Goal: Task Accomplishment & Management: Manage account settings

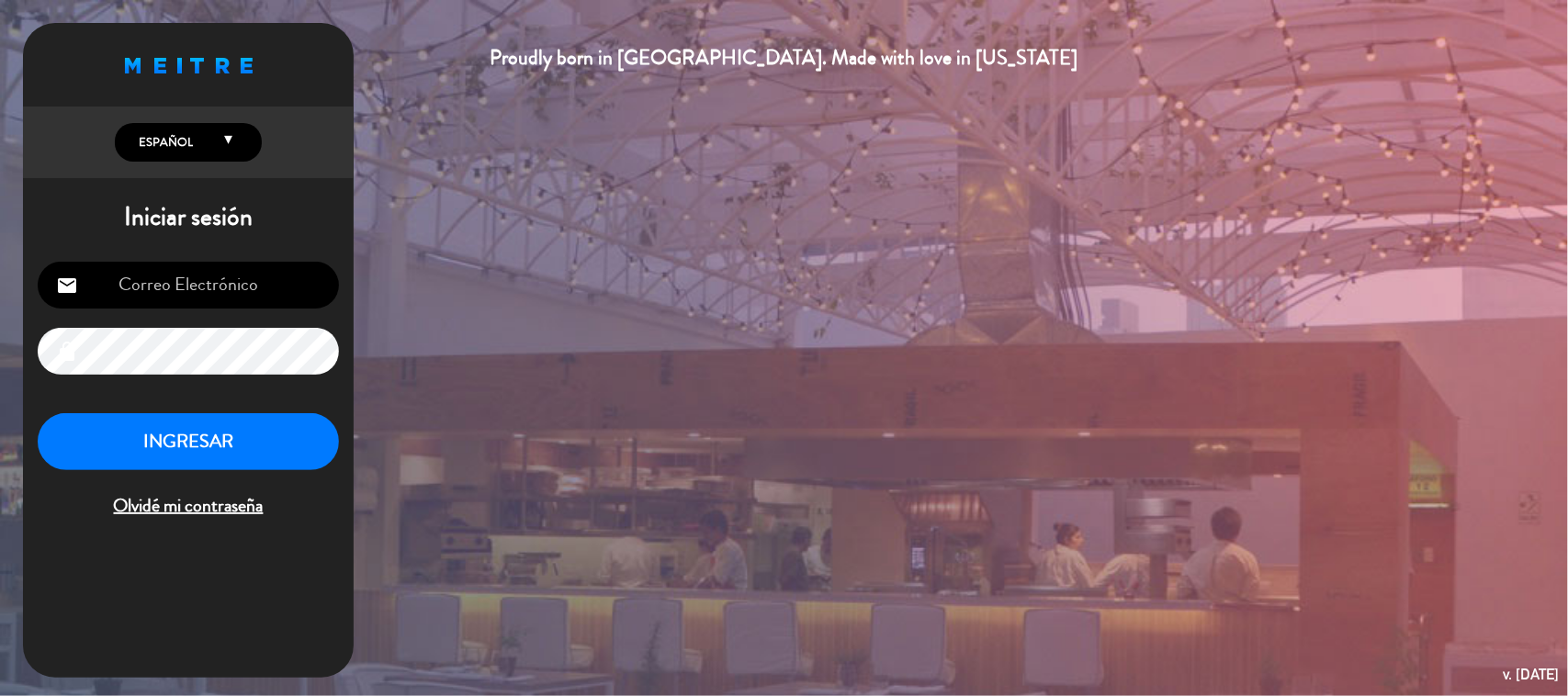
type input "[EMAIL_ADDRESS][DOMAIN_NAME]"
click at [285, 433] on button "INGRESAR" at bounding box center [187, 442] width 301 height 58
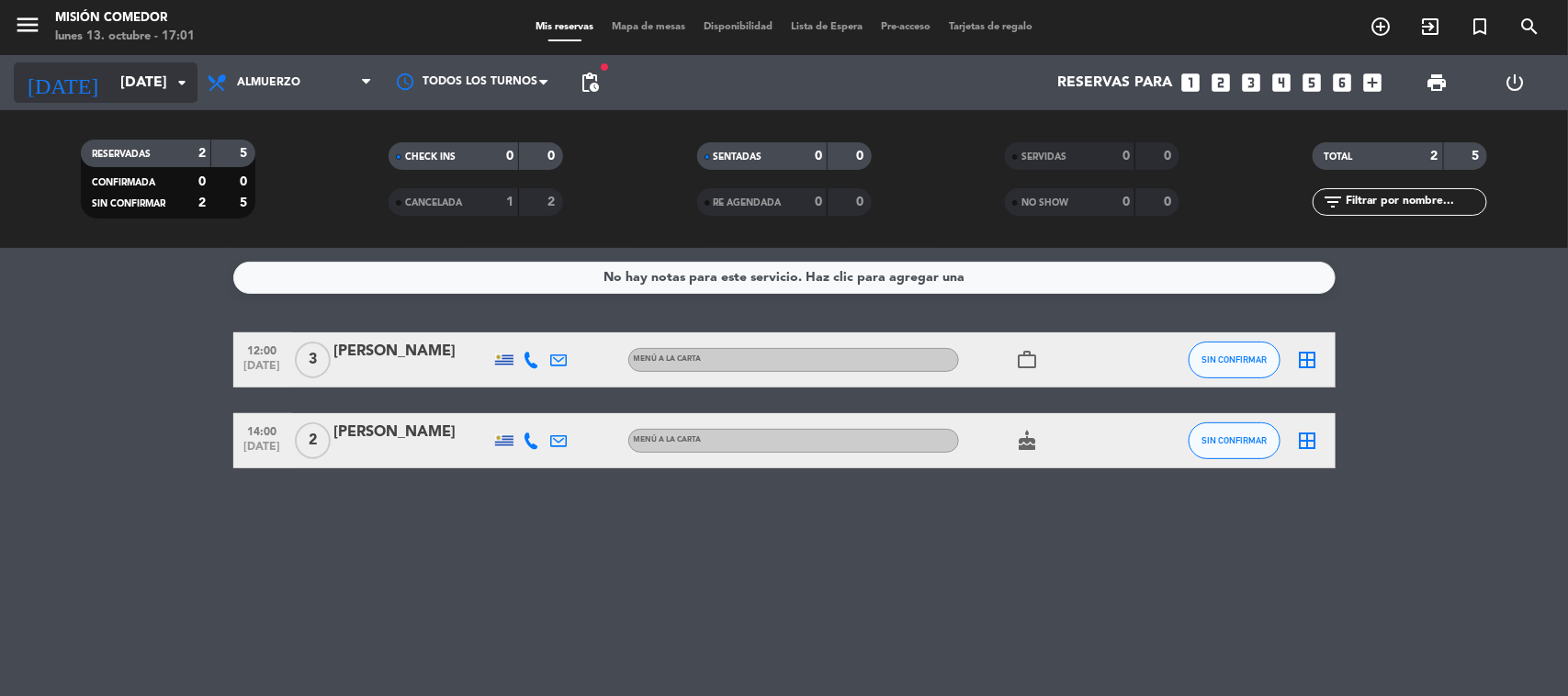
click at [177, 81] on icon "arrow_drop_down" at bounding box center [181, 82] width 22 height 22
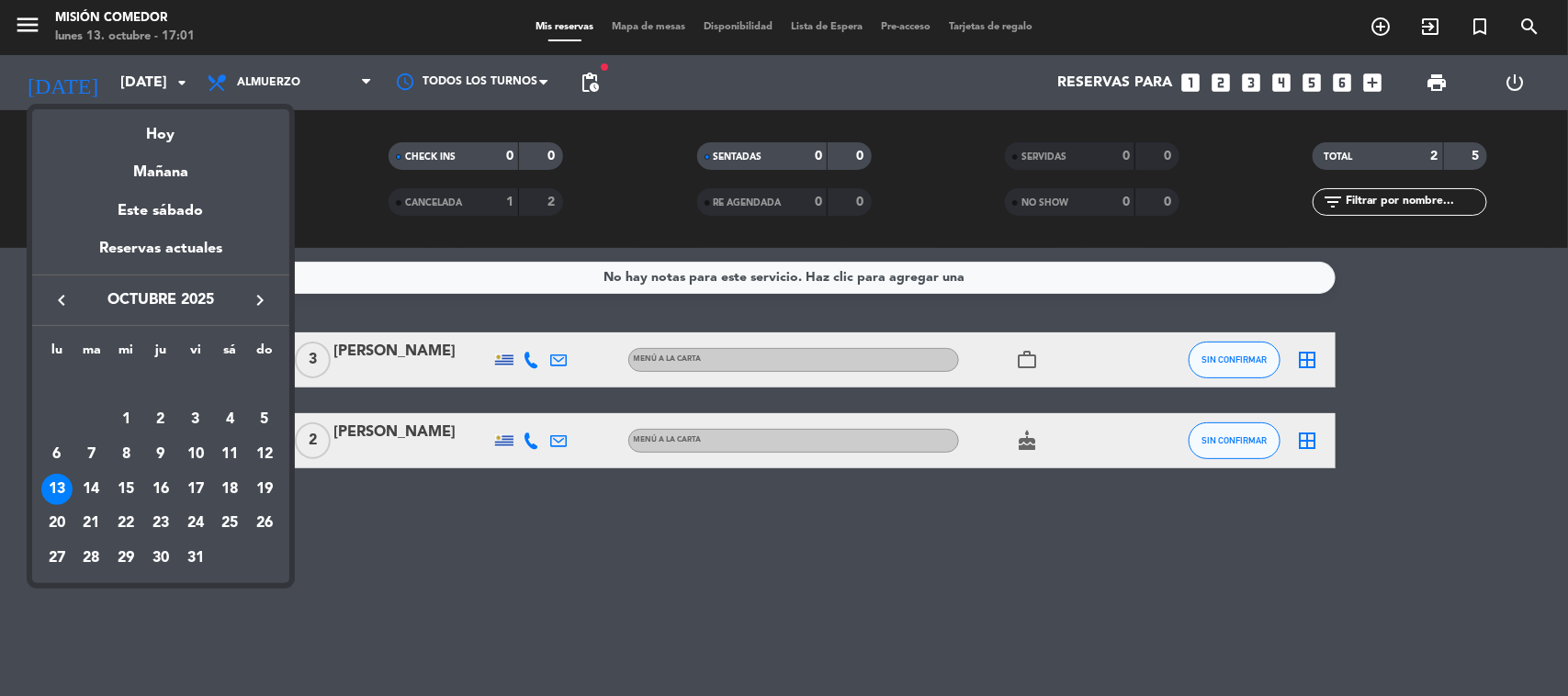
drag, startPoint x: 371, startPoint y: 153, endPoint x: 354, endPoint y: 163, distance: 19.7
click at [356, 161] on div at bounding box center [784, 348] width 1568 height 696
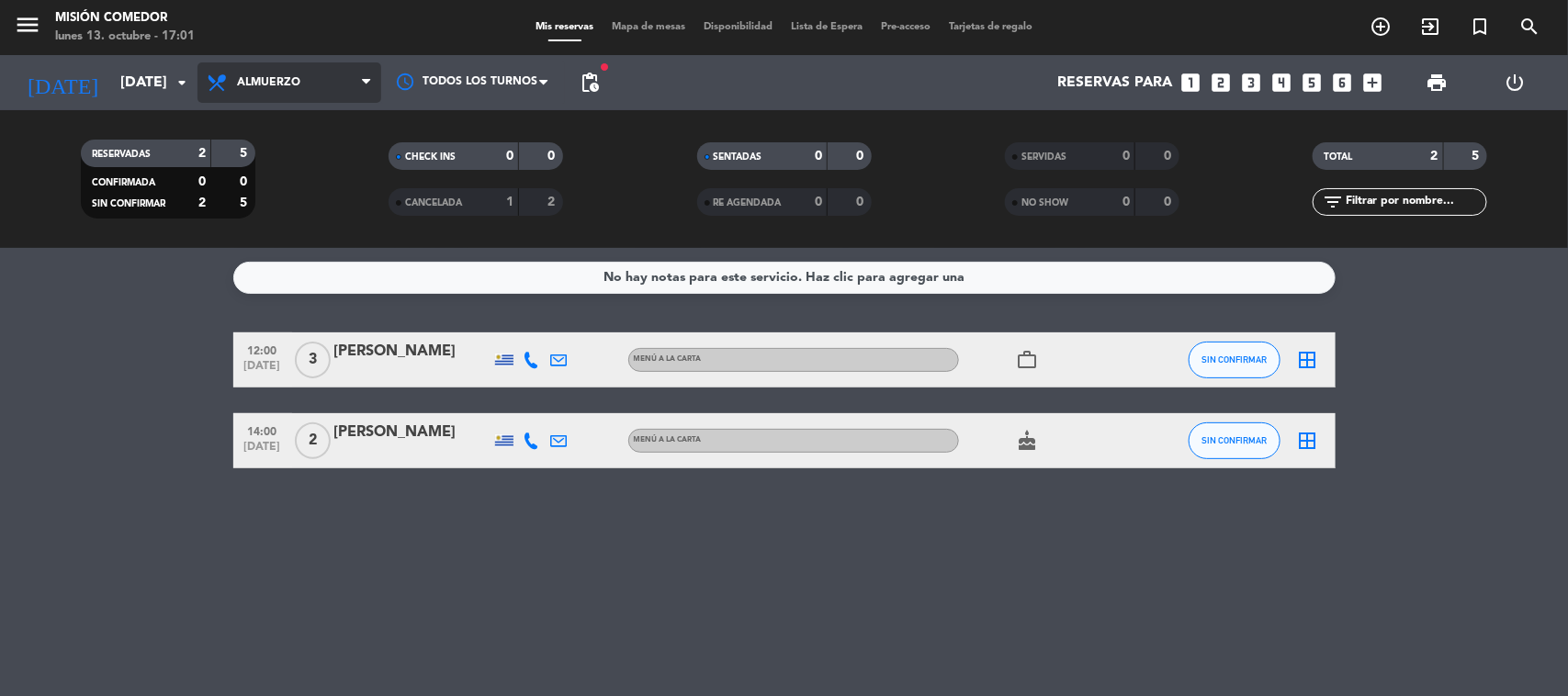
click at [323, 80] on span "Almuerzo" at bounding box center [289, 82] width 183 height 40
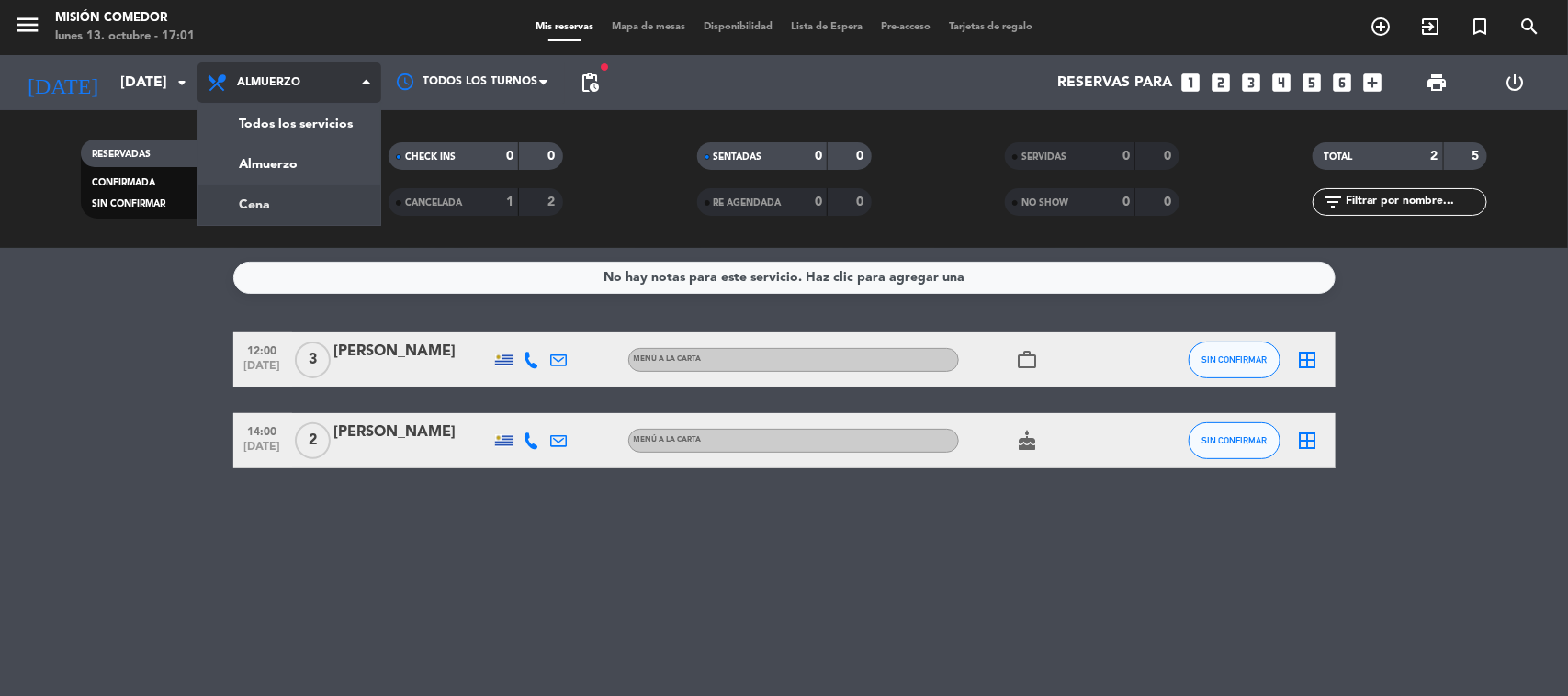
click at [331, 195] on div "menu Misión Comedor [DATE] 13. octubre - 17:01 Mis reservas Mapa de mesas Dispo…" at bounding box center [784, 124] width 1568 height 248
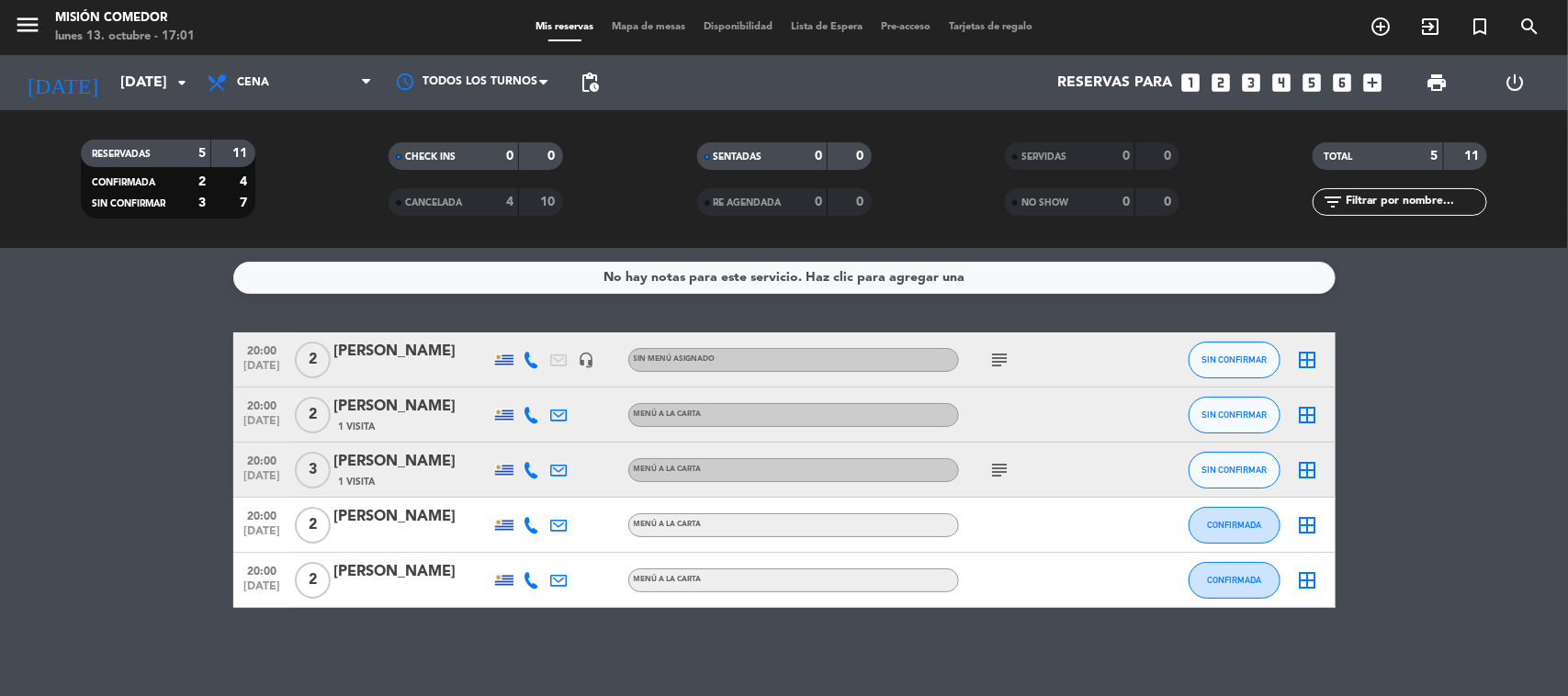
click at [997, 368] on icon "subject" at bounding box center [1000, 359] width 22 height 22
click at [1008, 475] on icon "subject" at bounding box center [1000, 470] width 22 height 22
click at [181, 496] on bookings-row "20:00 [DATE] 2 [PERSON_NAME] headset_mic Sin menú asignado subject SIN CONFIRMA…" at bounding box center [784, 470] width 1568 height 276
